Goal: Transaction & Acquisition: Purchase product/service

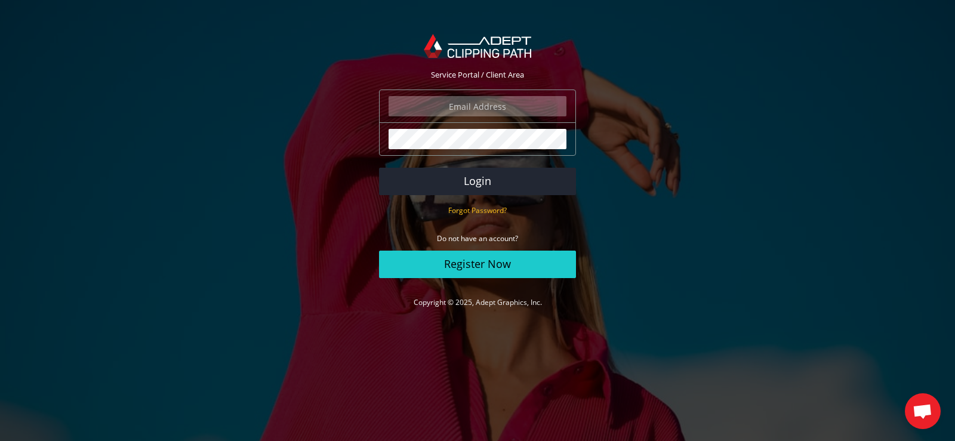
click at [469, 105] on input "email" at bounding box center [478, 106] width 178 height 20
type input "info@jacoposcarponi.com"
click at [439, 177] on button "Login" at bounding box center [477, 181] width 197 height 27
click at [439, 175] on button "Login" at bounding box center [477, 181] width 197 height 27
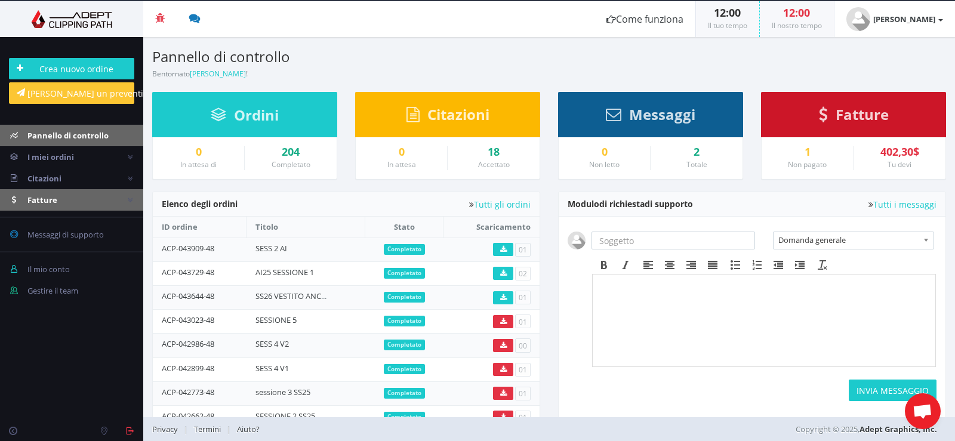
click at [35, 198] on font "Fatture" at bounding box center [42, 200] width 30 height 11
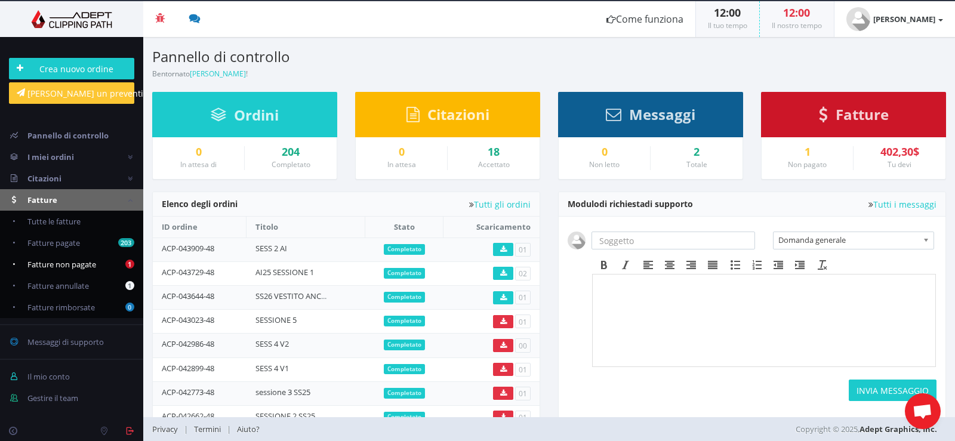
click at [57, 264] on font "Fatture non pagate" at bounding box center [61, 264] width 69 height 11
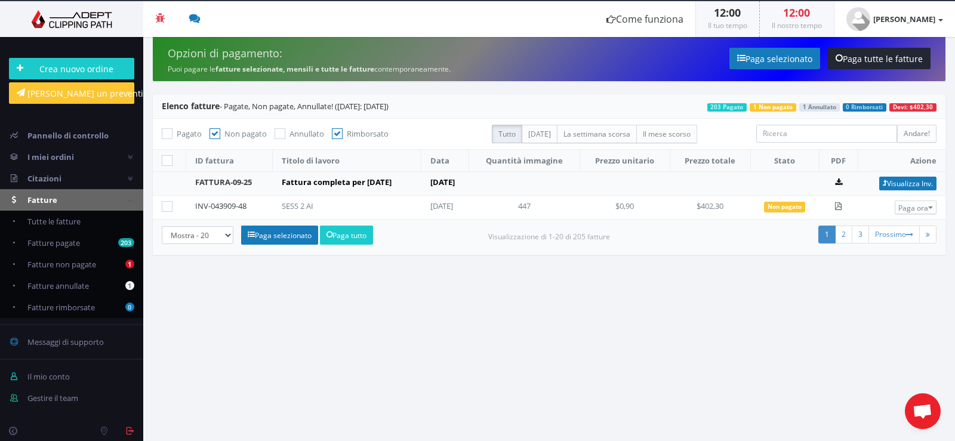
click at [842, 182] on icon at bounding box center [838, 182] width 7 height 8
click at [842, 208] on icon at bounding box center [838, 206] width 8 height 8
click at [914, 20] on font "[PERSON_NAME]" at bounding box center [904, 19] width 62 height 11
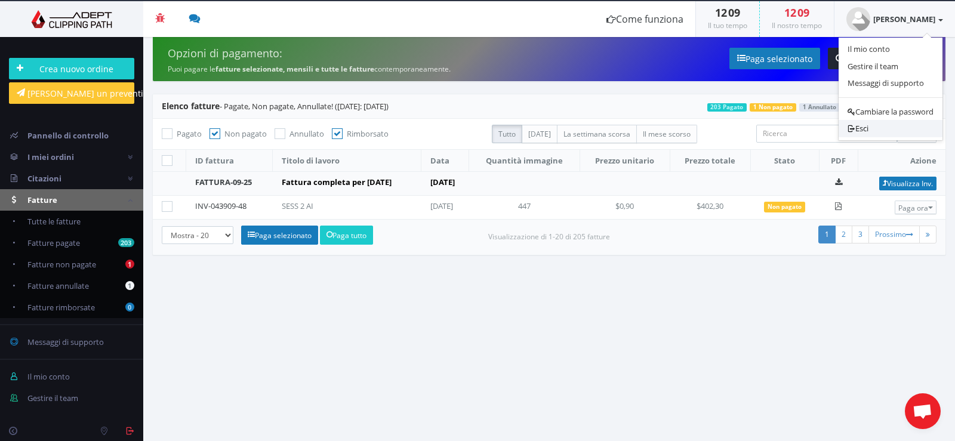
click at [862, 127] on font "Esci" at bounding box center [861, 128] width 13 height 11
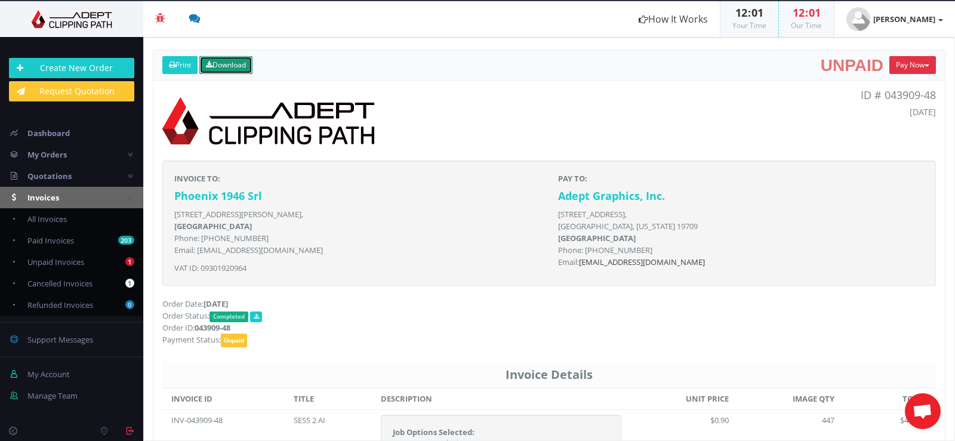
click at [226, 63] on link "Download" at bounding box center [225, 65] width 53 height 18
click at [47, 281] on span "Cancelled Invoices" at bounding box center [59, 283] width 65 height 11
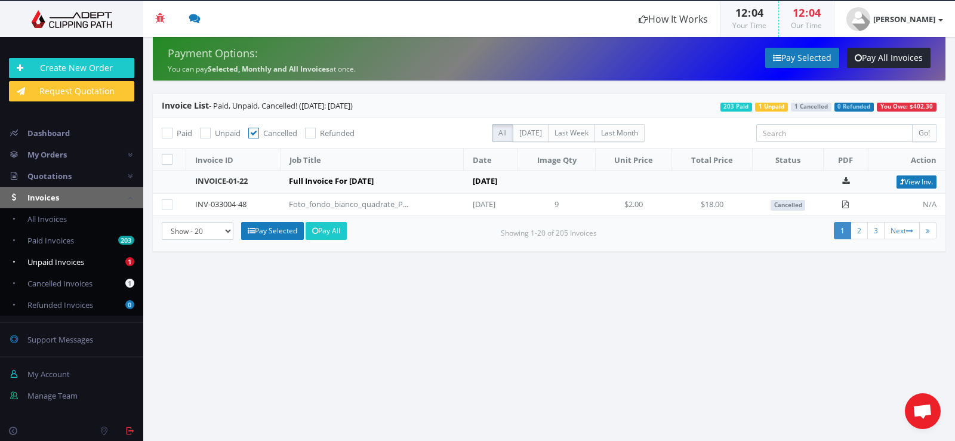
click at [67, 262] on span "Unpaid Invoices" at bounding box center [55, 262] width 57 height 11
checkbox input "true"
checkbox input "false"
checkbox input "true"
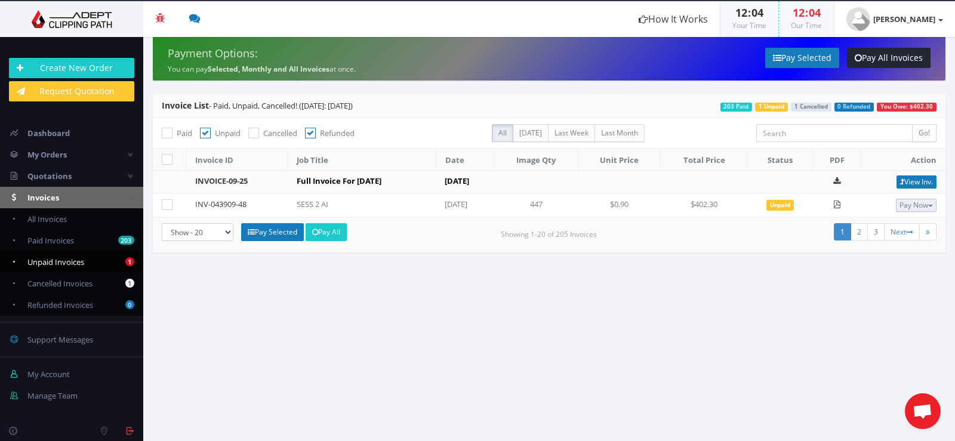
click at [915, 207] on button "Pay Now" at bounding box center [916, 205] width 41 height 13
click at [875, 226] on span "PayPal" at bounding box center [875, 225] width 27 height 11
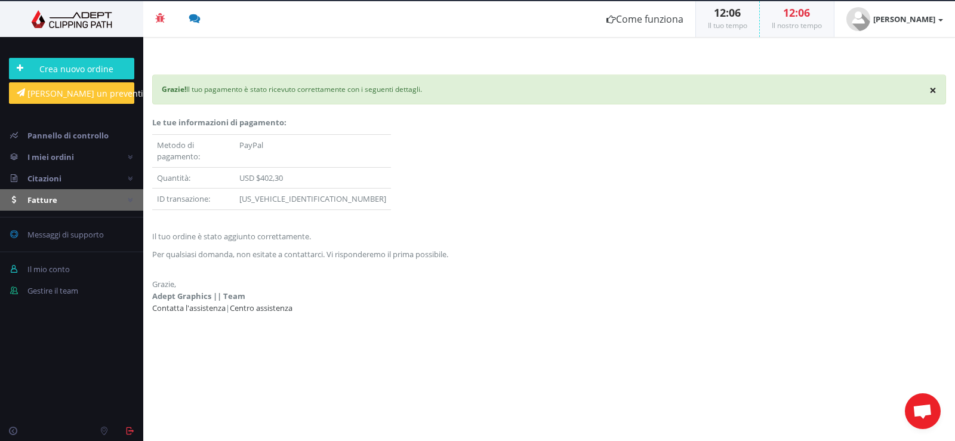
click at [44, 199] on font "Fatture" at bounding box center [42, 200] width 30 height 11
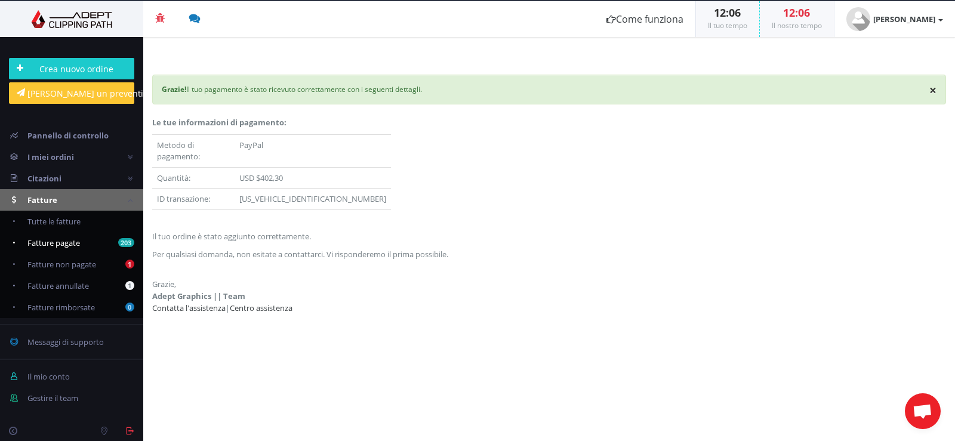
click at [57, 245] on font "Fatture pagate" at bounding box center [53, 243] width 53 height 11
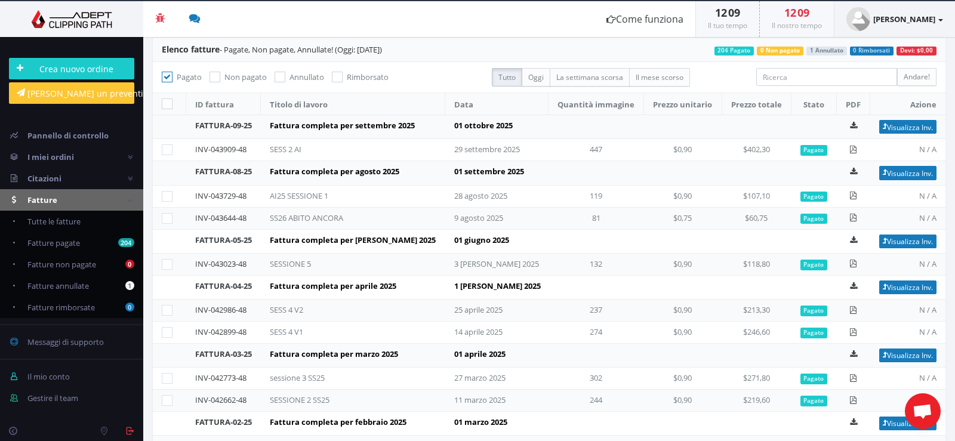
click at [888, 14] on link "[PERSON_NAME]" at bounding box center [894, 19] width 121 height 36
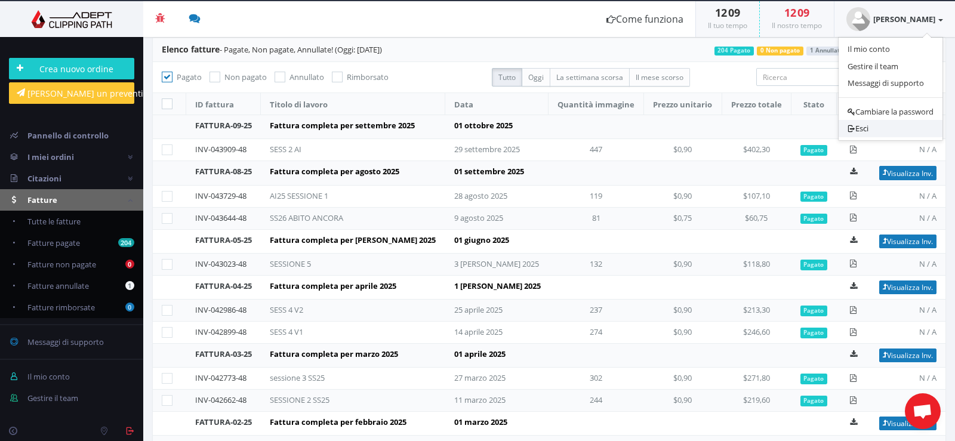
click at [855, 128] on font "Esci" at bounding box center [861, 128] width 13 height 11
